Goal: Information Seeking & Learning: Learn about a topic

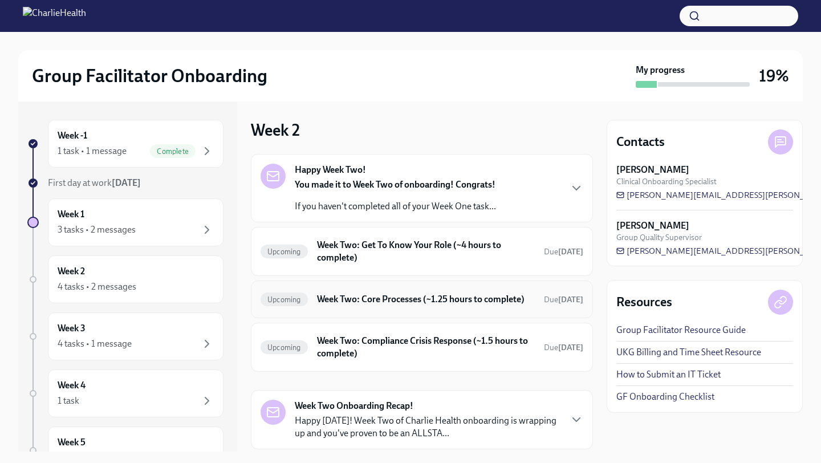
click at [426, 295] on h6 "Week Two: Core Processes (~1.25 hours to complete)" at bounding box center [426, 299] width 218 height 13
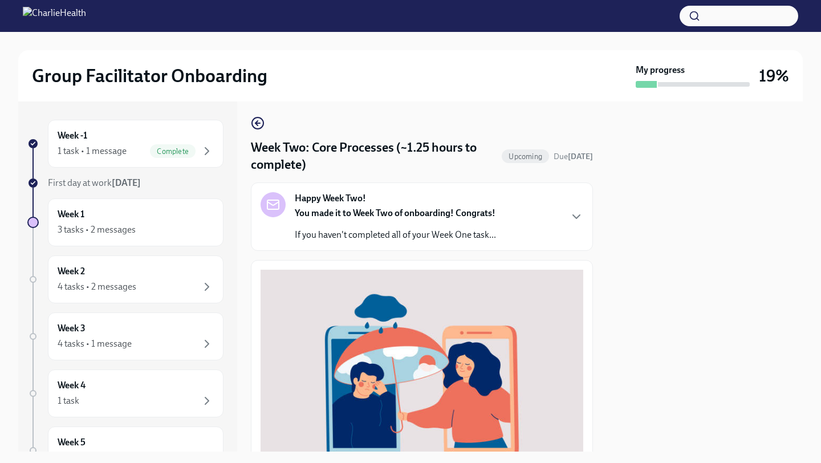
scroll to position [3, 0]
click at [261, 125] on icon "button" at bounding box center [258, 124] width 14 height 14
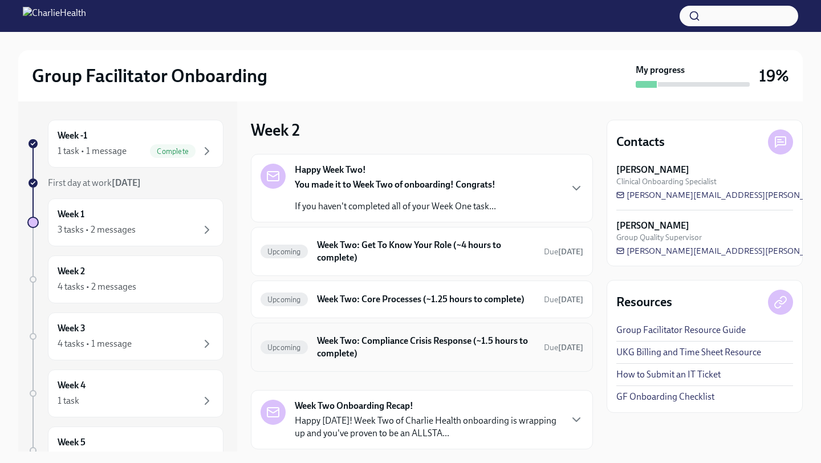
click at [440, 359] on h6 "Week Two: Compliance Crisis Response (~1.5 hours to complete)" at bounding box center [426, 347] width 218 height 25
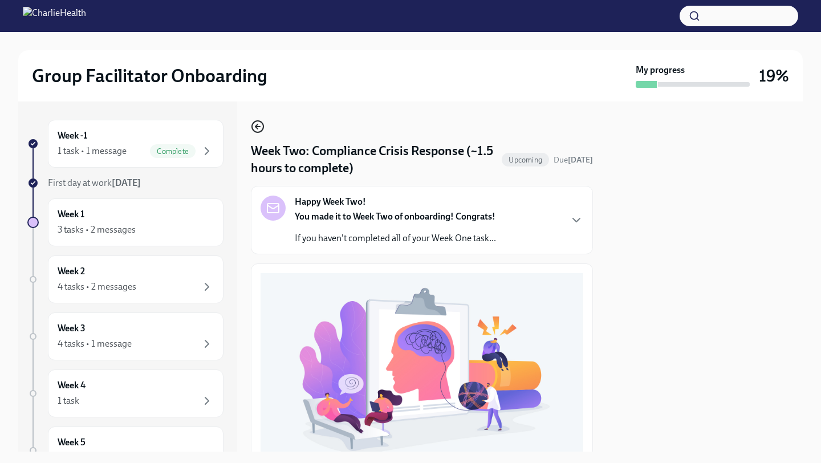
click at [260, 124] on icon "button" at bounding box center [258, 127] width 14 height 14
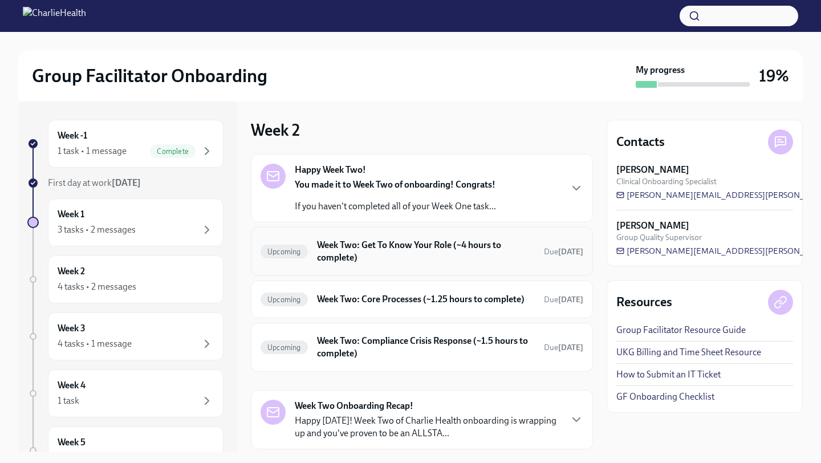
click at [471, 247] on h6 "Week Two: Get To Know Your Role (~4 hours to complete)" at bounding box center [426, 251] width 218 height 25
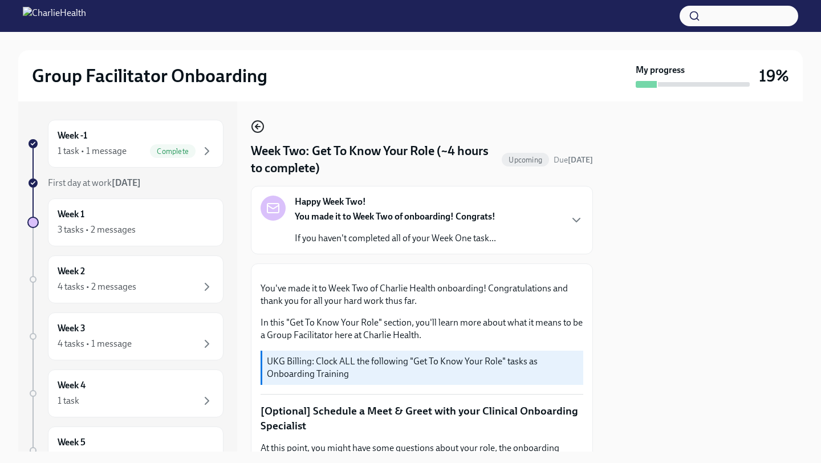
click at [255, 125] on icon "button" at bounding box center [258, 127] width 14 height 14
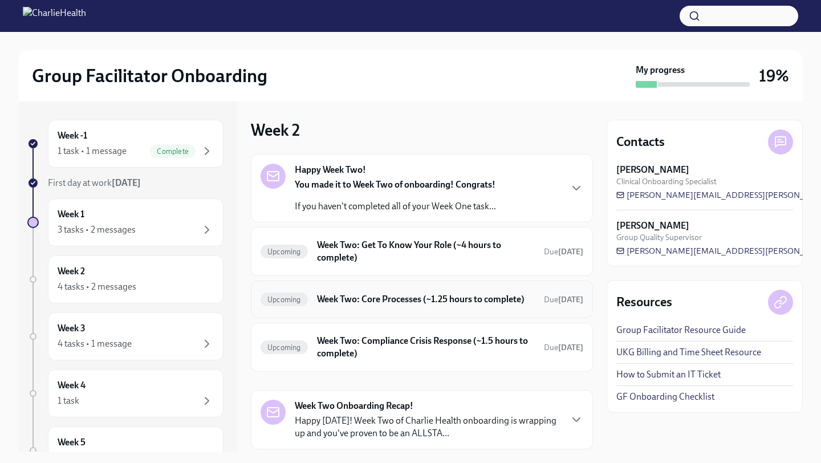
click at [450, 303] on h6 "Week Two: Core Processes (~1.25 hours to complete)" at bounding box center [426, 299] width 218 height 13
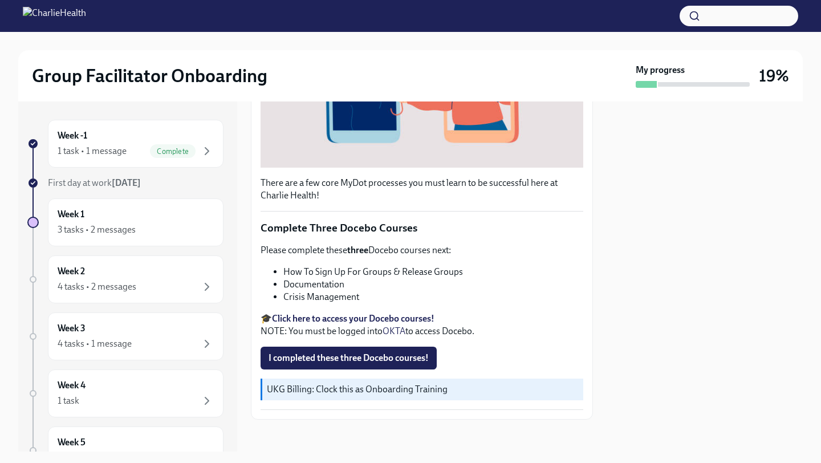
scroll to position [325, 0]
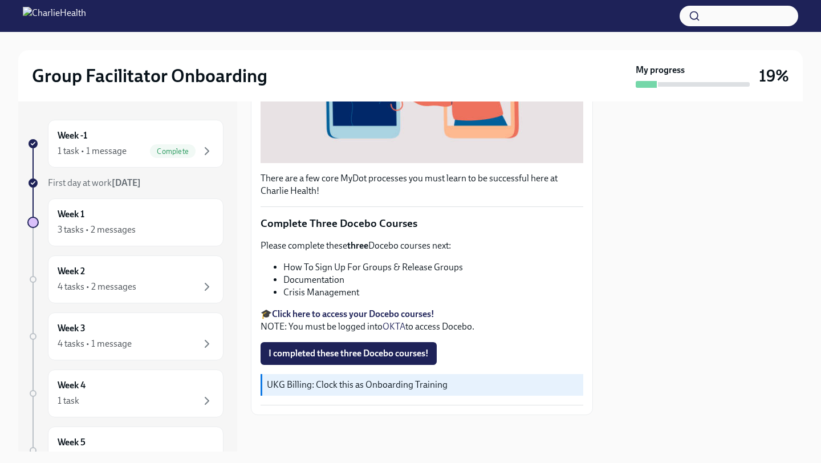
click at [411, 310] on strong "Click here to access your Docebo courses!" at bounding box center [353, 313] width 162 height 11
